Goal: Transaction & Acquisition: Purchase product/service

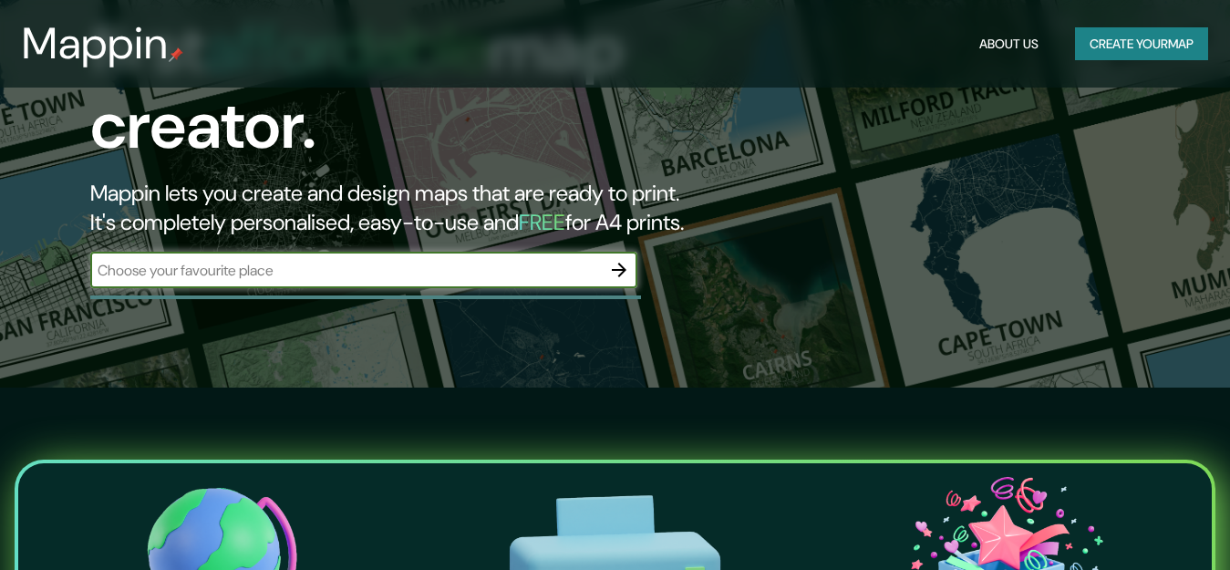
scroll to position [547, 0]
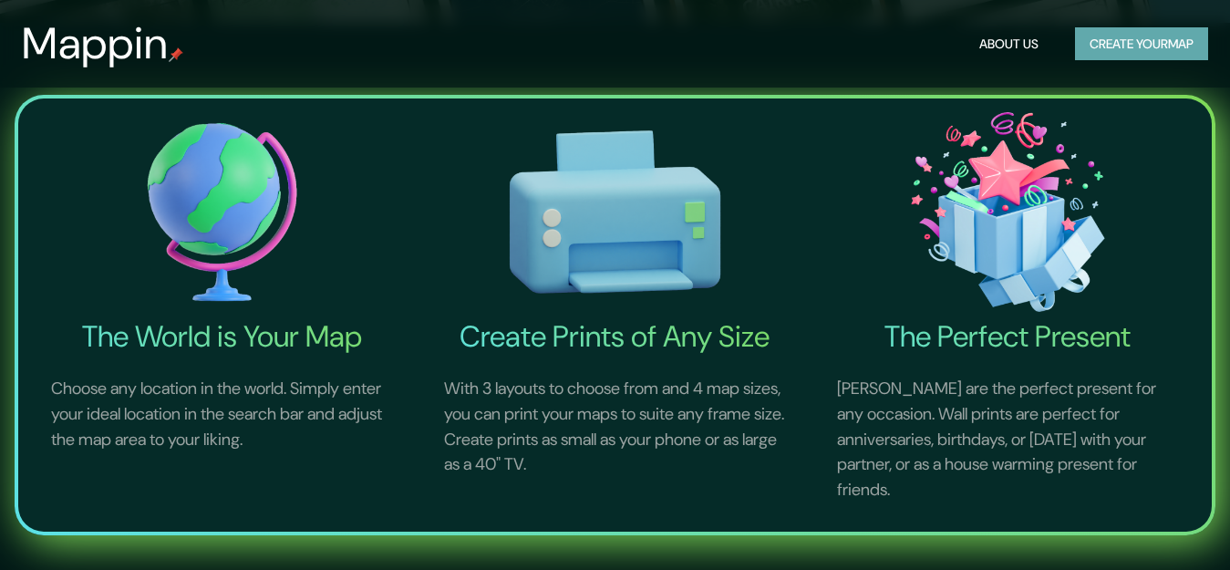
click at [1173, 47] on button "Create your map" at bounding box center [1141, 44] width 133 height 34
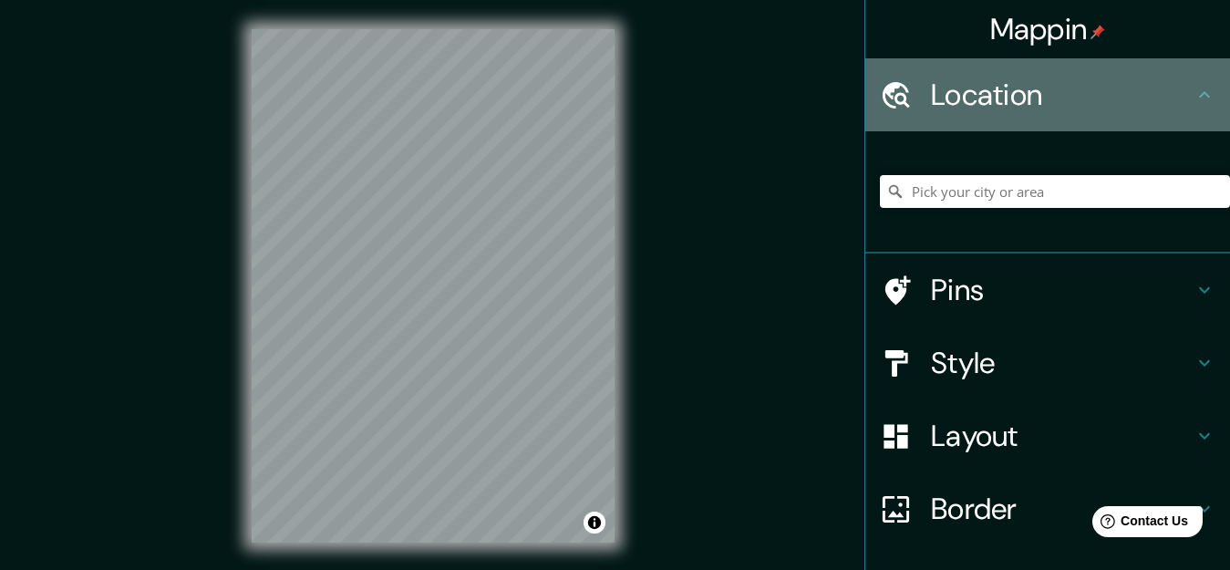
click at [1194, 91] on icon at bounding box center [1205, 95] width 22 height 22
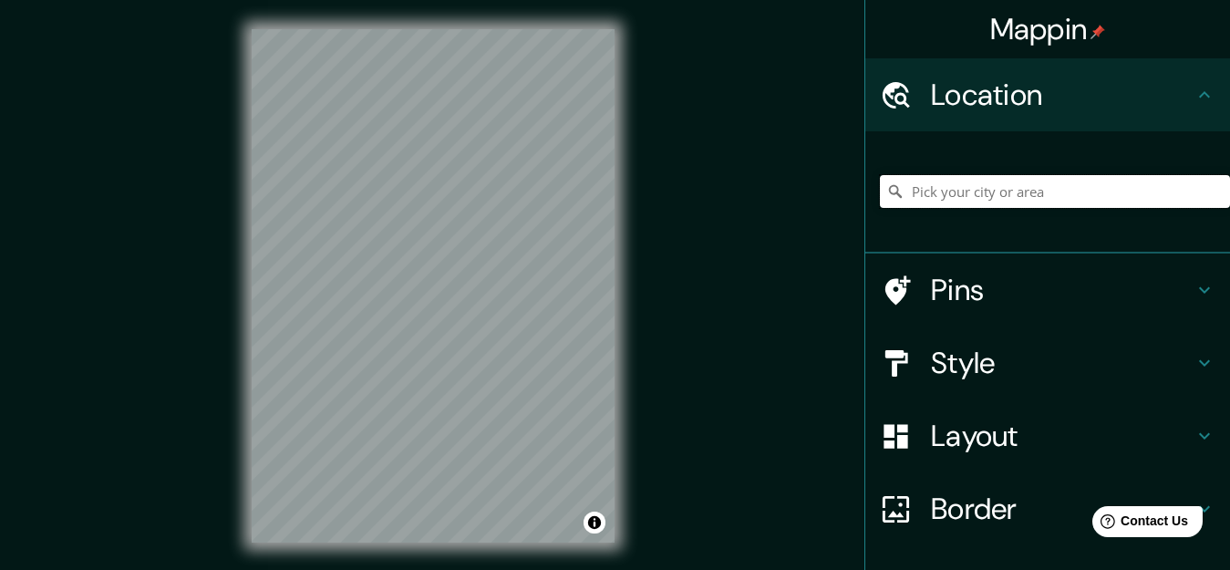
click at [1108, 198] on input "Pick your city or area" at bounding box center [1055, 191] width 350 height 33
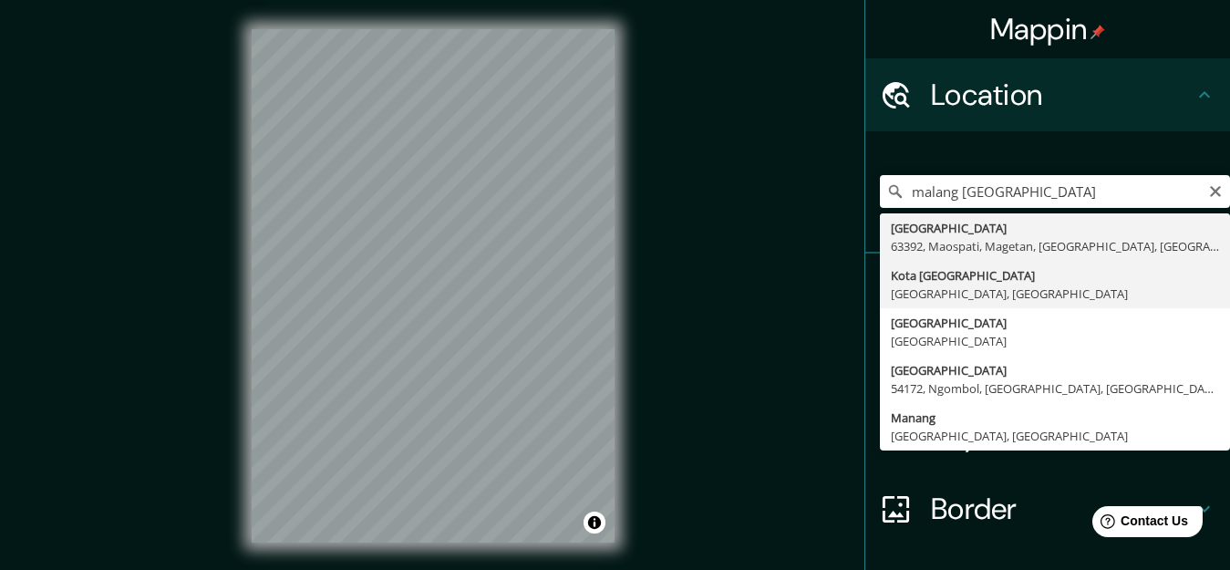
type input "Kota [GEOGRAPHIC_DATA], [GEOGRAPHIC_DATA], [GEOGRAPHIC_DATA]"
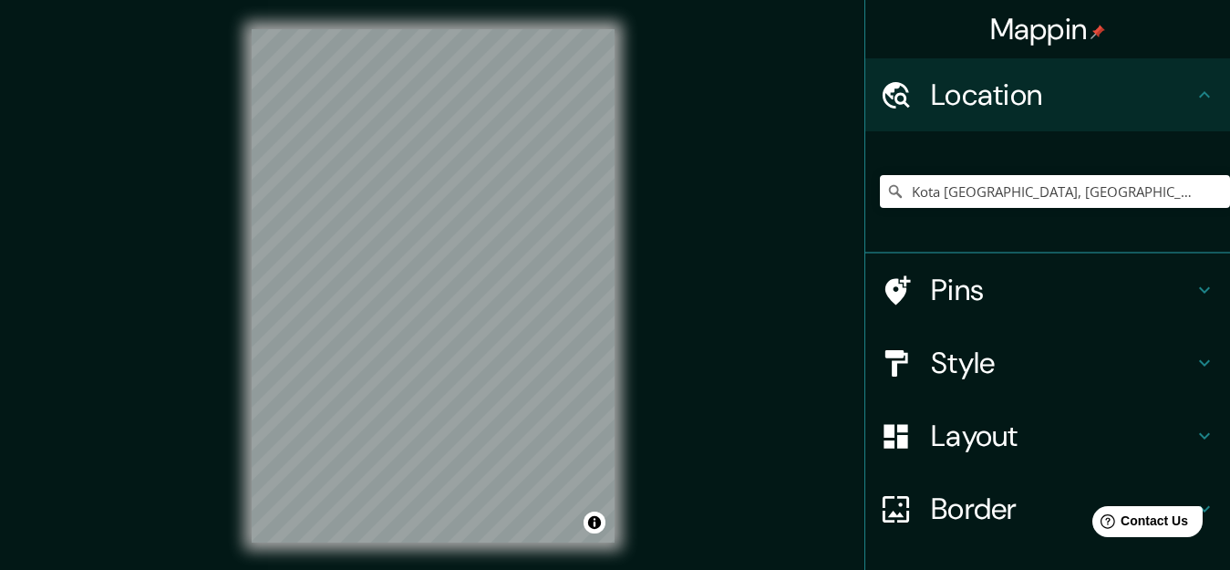
click at [956, 517] on h4 "Border" at bounding box center [1062, 509] width 263 height 36
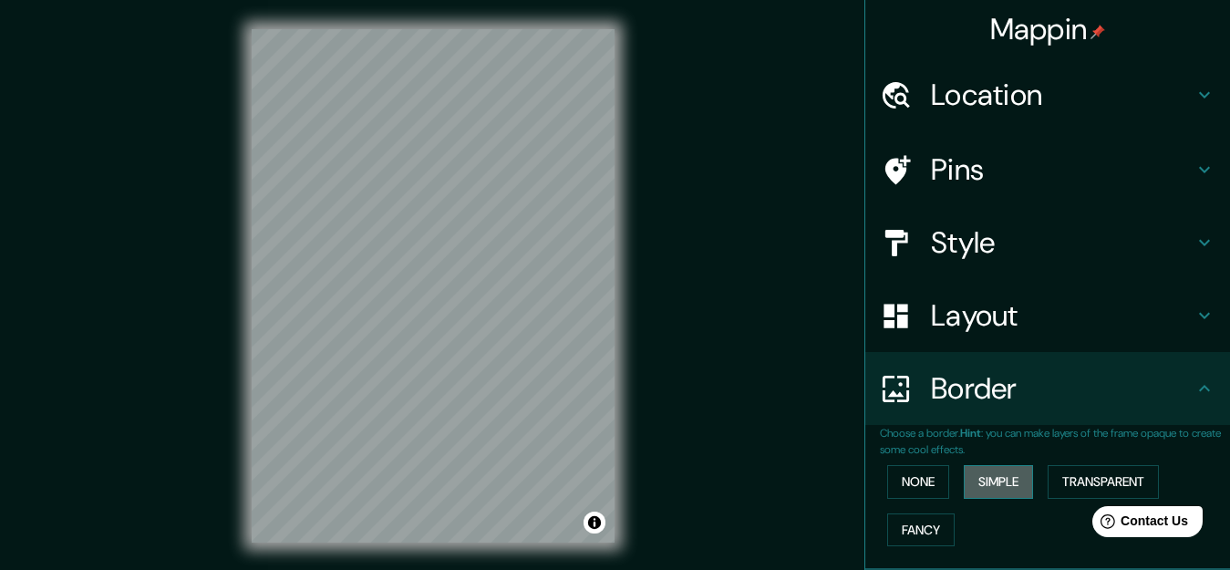
click at [982, 484] on button "Simple" at bounding box center [998, 482] width 69 height 34
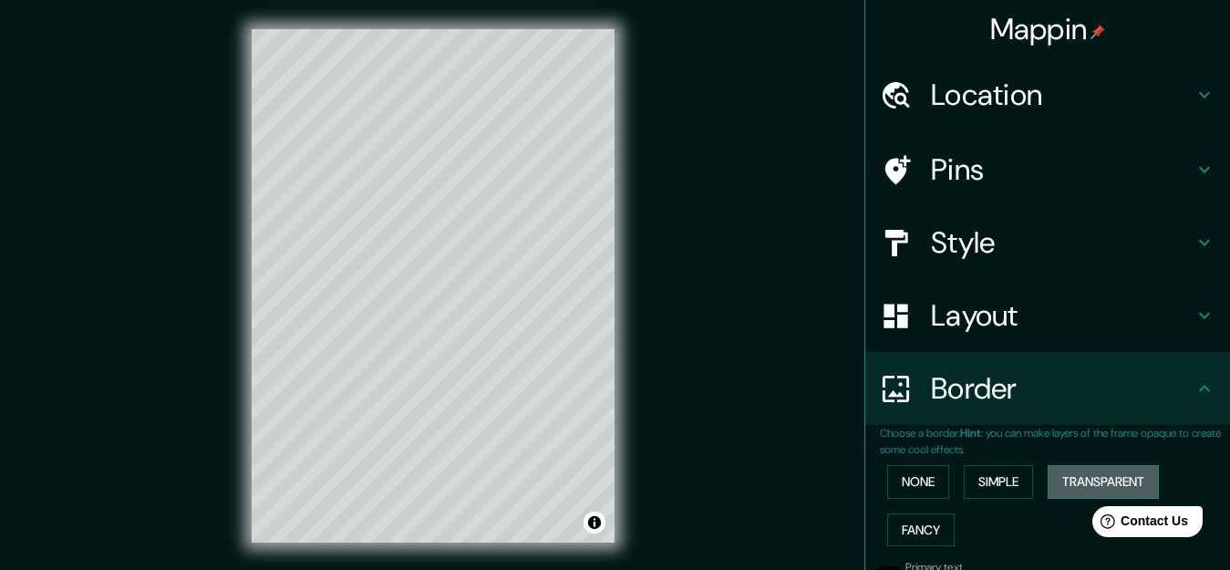
click at [1069, 480] on button "Transparent" at bounding box center [1103, 482] width 111 height 34
click at [1004, 482] on button "Simple" at bounding box center [998, 482] width 69 height 34
click at [900, 476] on button "None" at bounding box center [918, 482] width 62 height 34
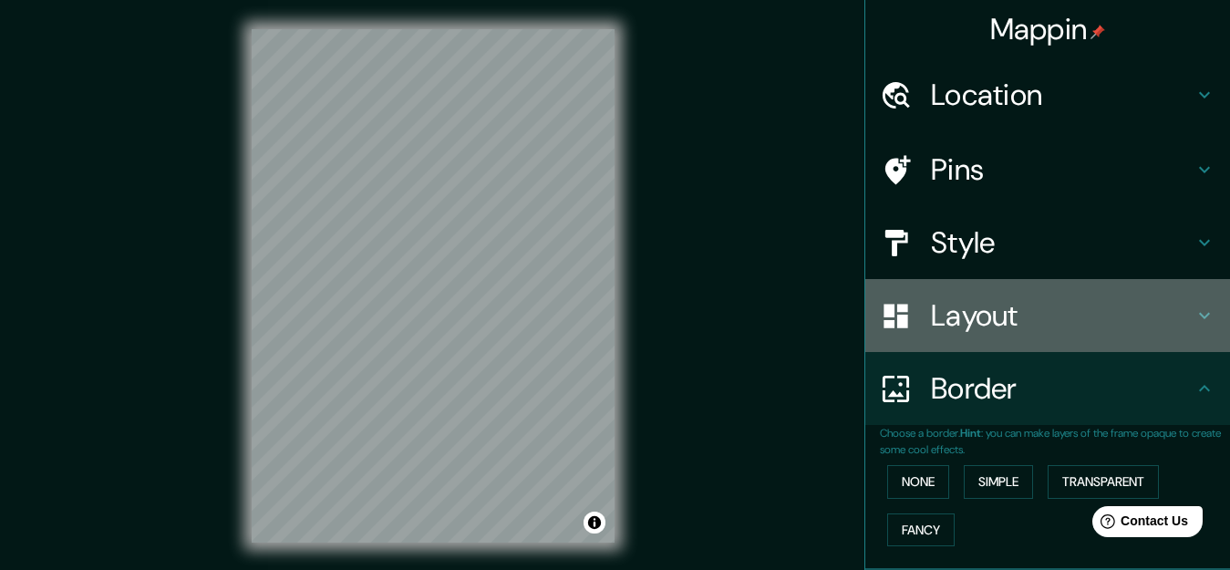
click at [969, 325] on h4 "Layout" at bounding box center [1062, 315] width 263 height 36
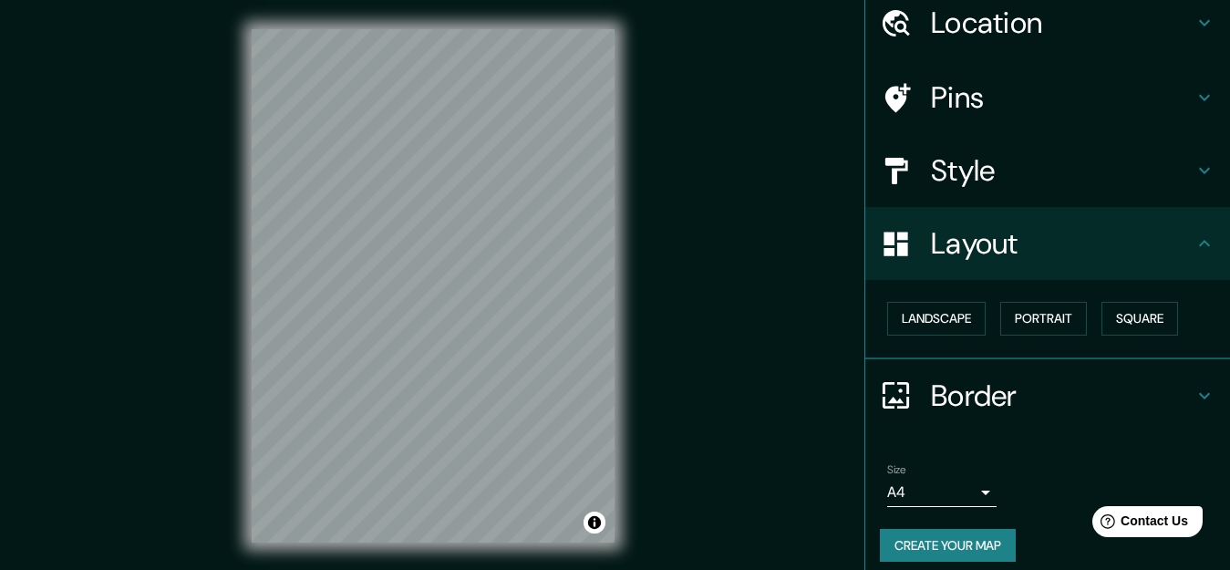
scroll to position [86, 0]
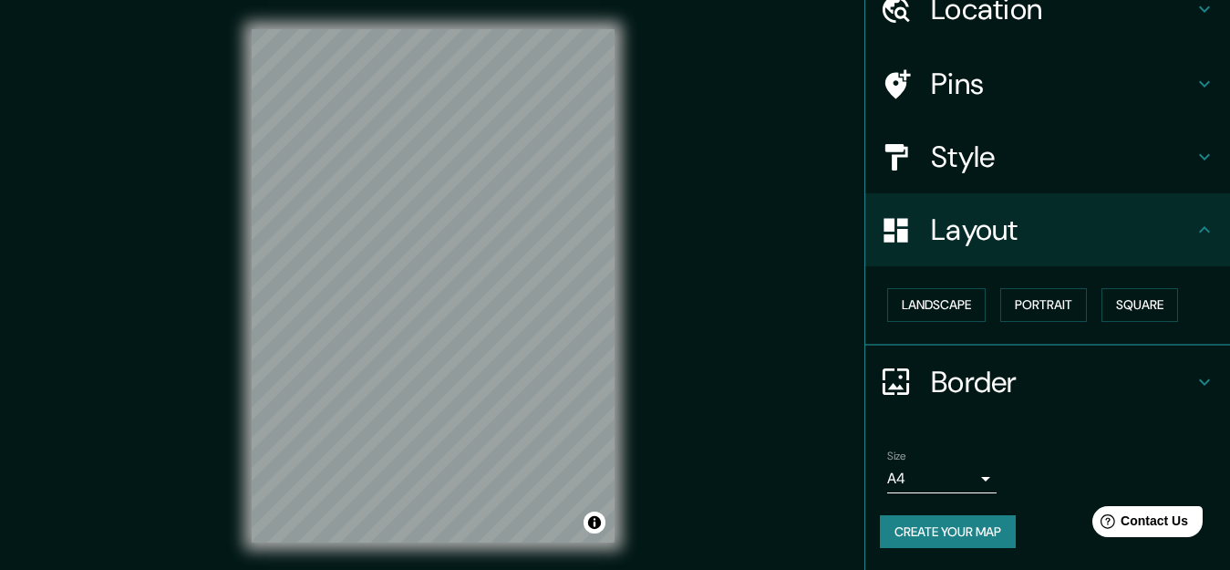
drag, startPoint x: 1220, startPoint y: 405, endPoint x: 141, endPoint y: 8, distance: 1149.5
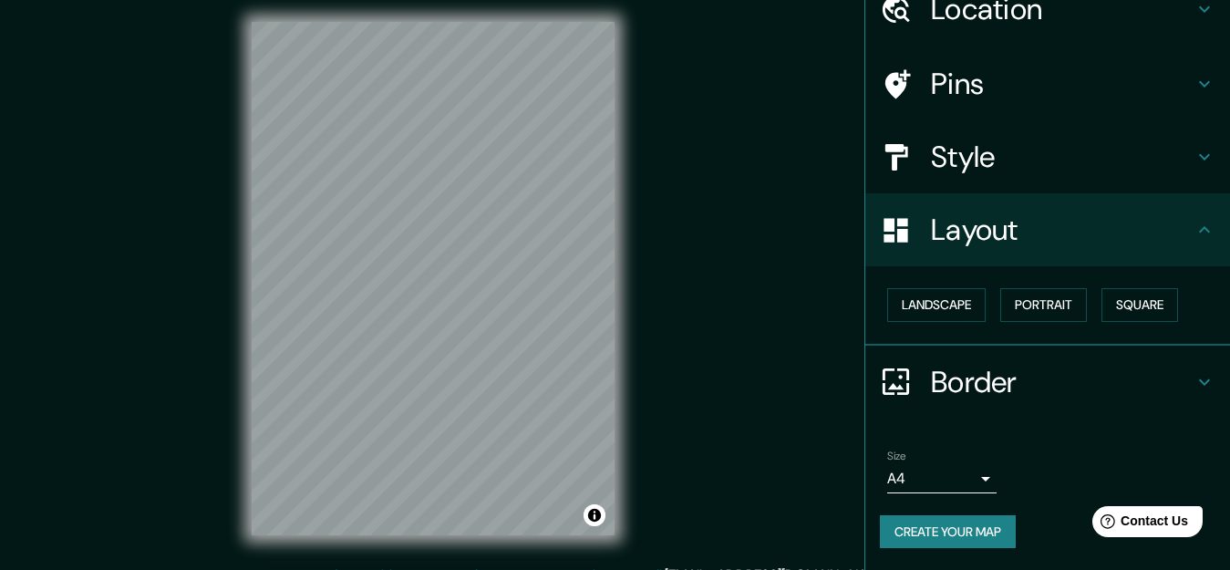
scroll to position [0, 0]
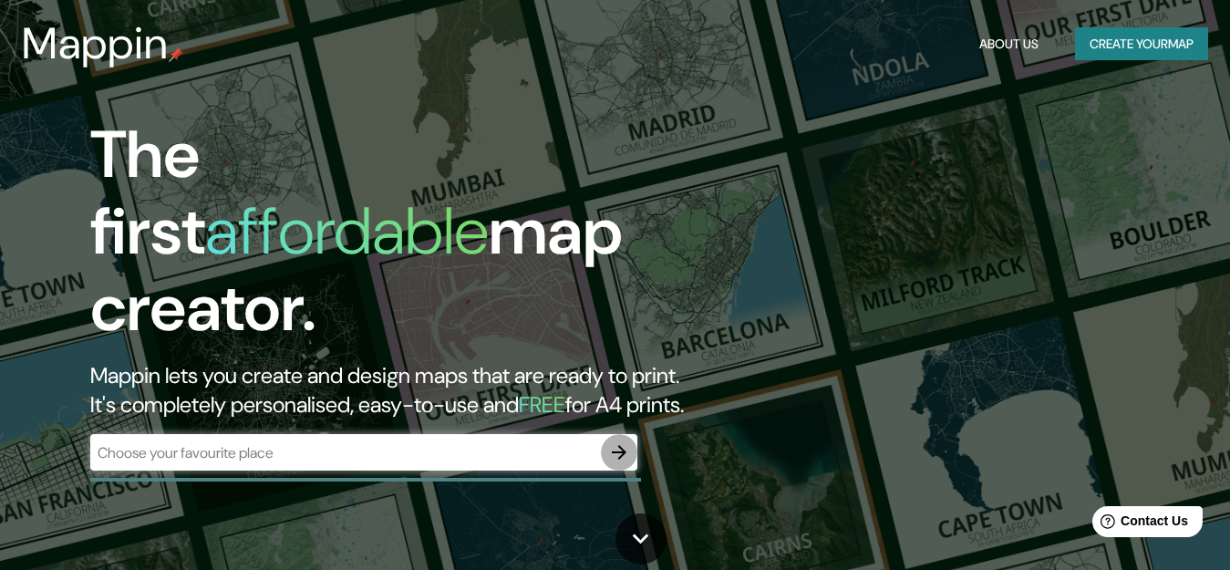
click at [617, 445] on icon "button" at bounding box center [619, 452] width 15 height 15
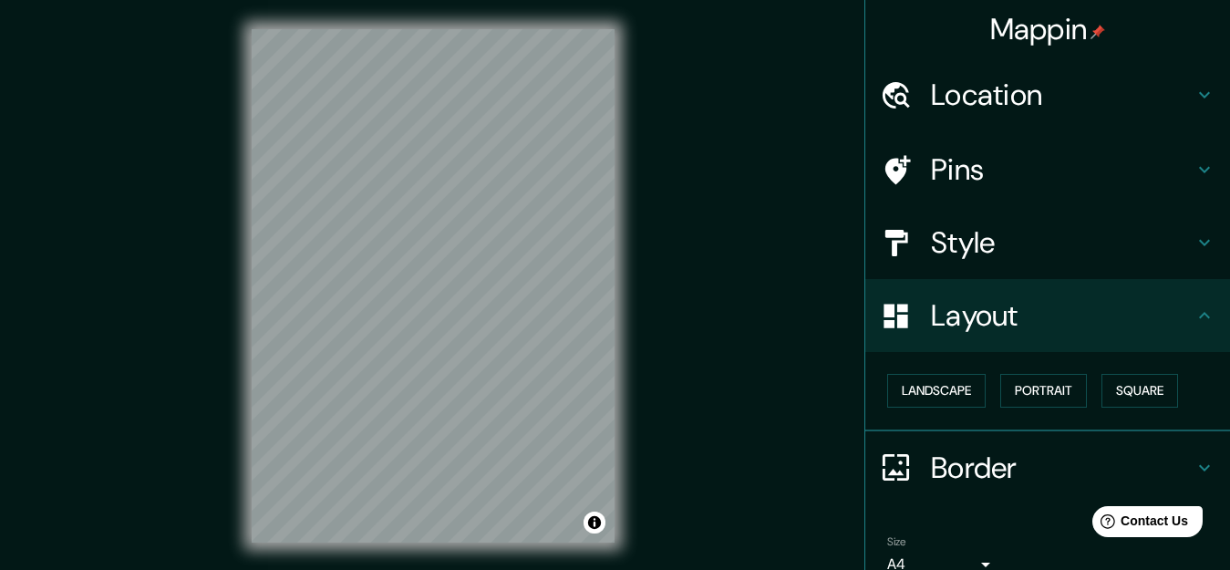
click at [1199, 244] on icon at bounding box center [1204, 243] width 11 height 6
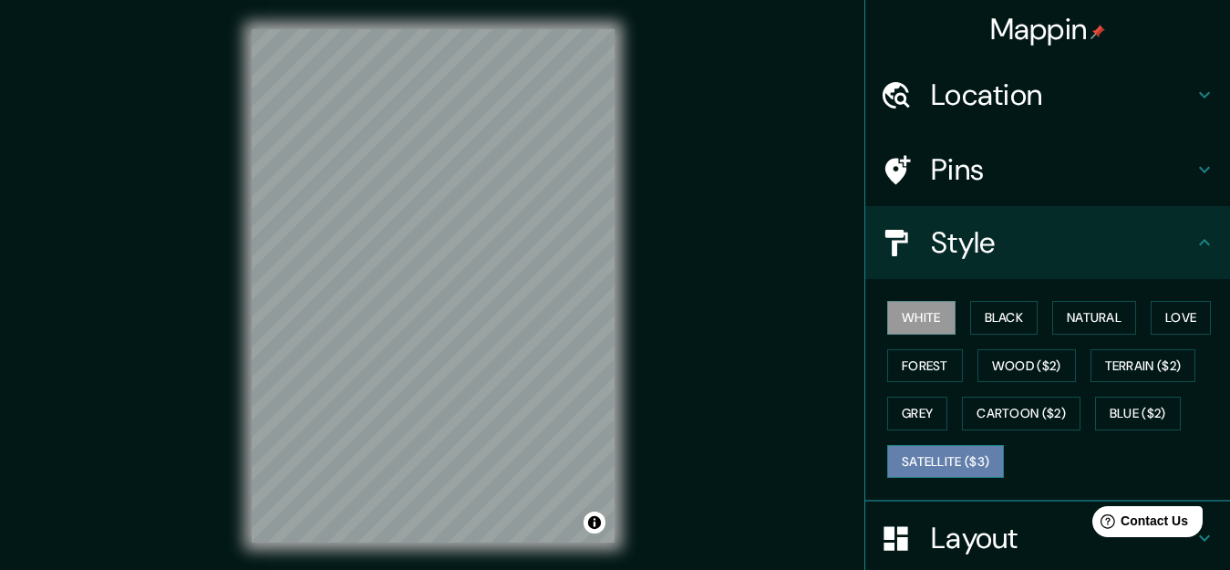
click at [927, 460] on button "Satellite ($3)" at bounding box center [945, 462] width 117 height 34
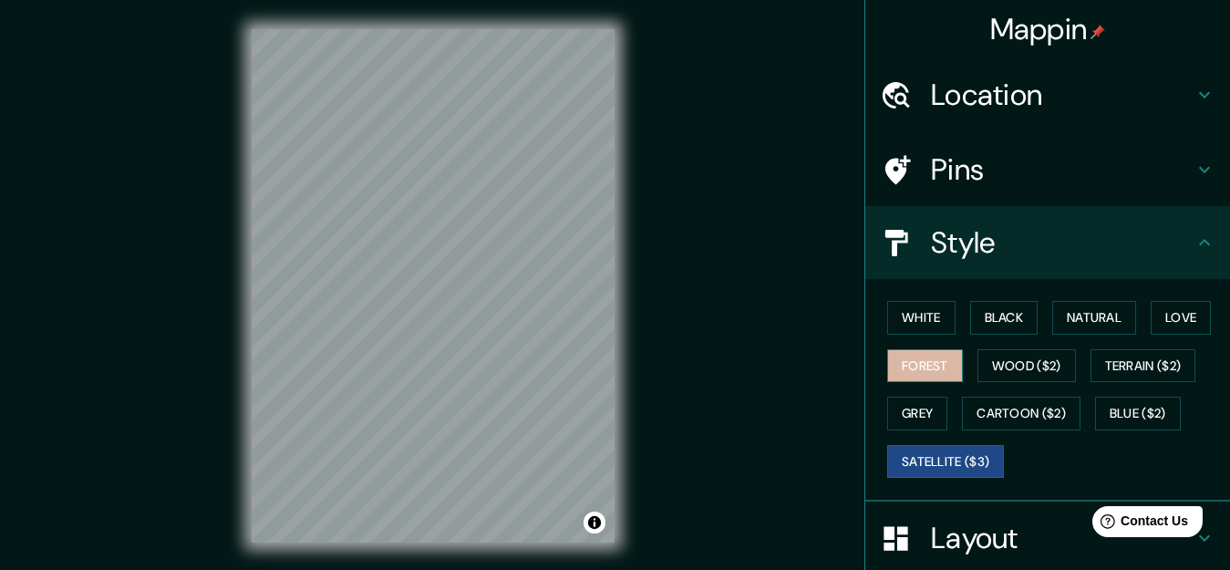
click at [912, 367] on button "Forest" at bounding box center [925, 366] width 76 height 34
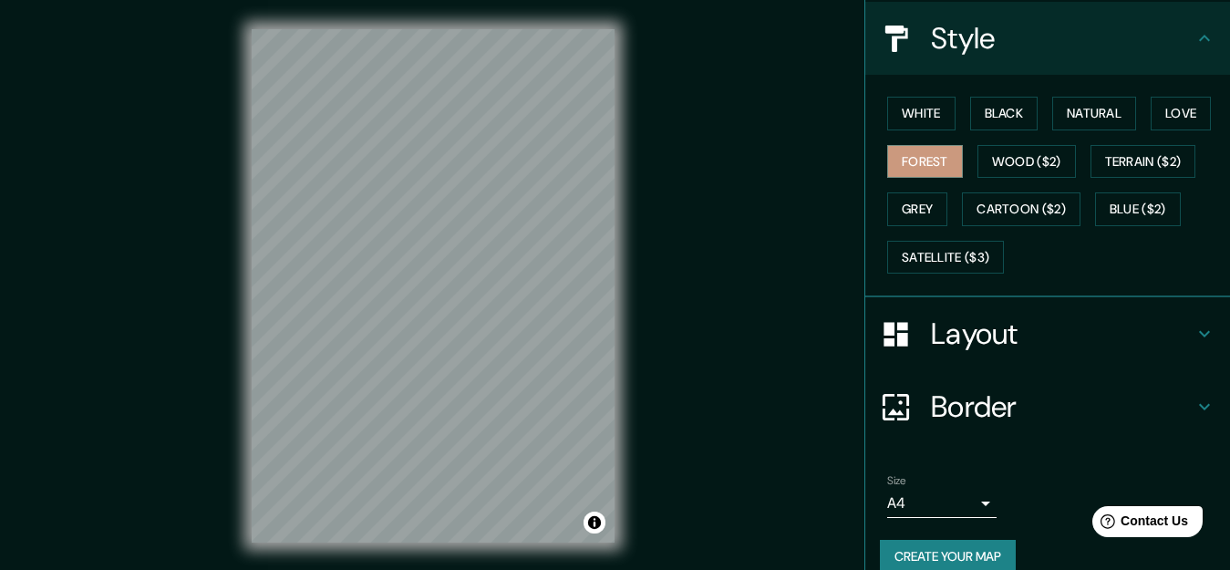
scroll to position [230, 0]
